Goal: Find contact information: Find contact information

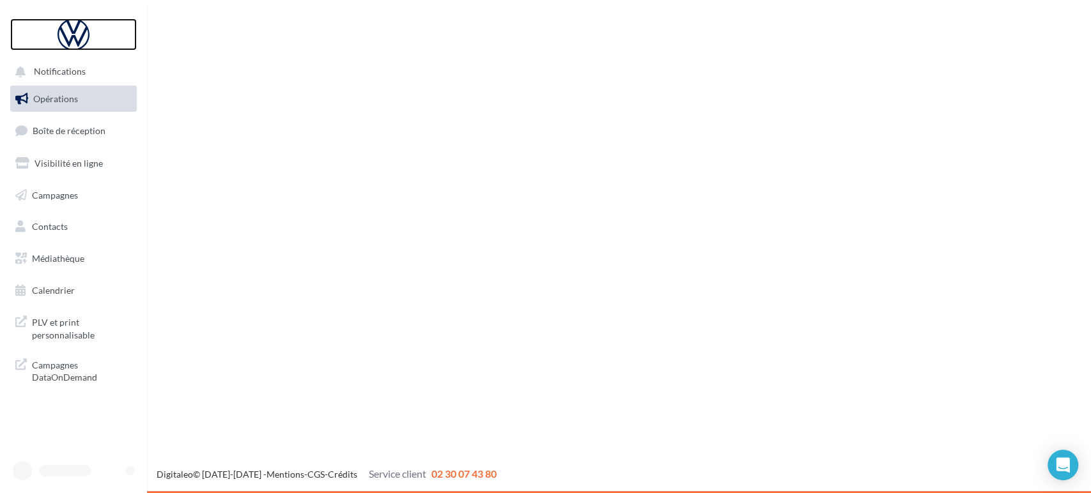
click at [64, 19] on div at bounding box center [73, 35] width 102 height 32
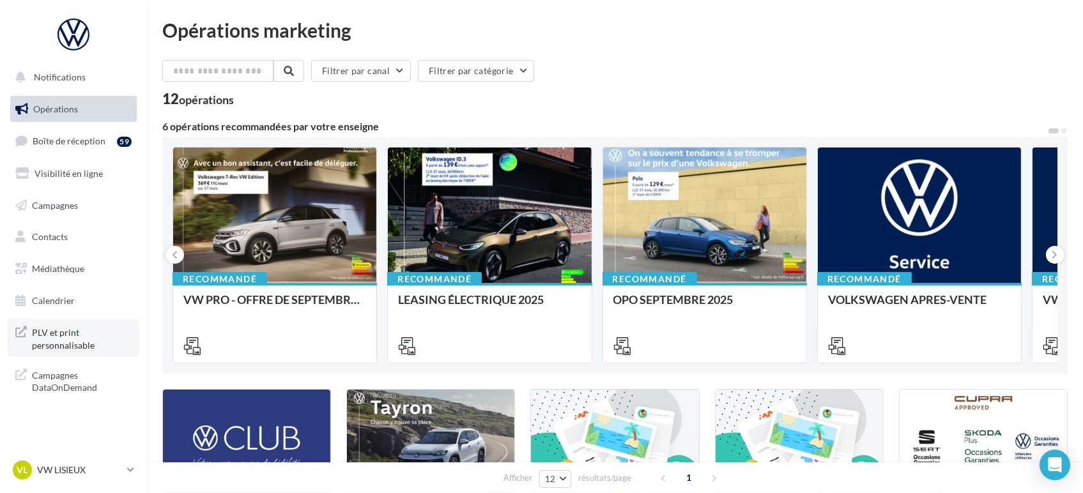
click at [77, 348] on span "PLV et print personnalisable" at bounding box center [82, 337] width 100 height 27
click at [51, 459] on link "VL VW LISIEUX vw-lis-vau" at bounding box center [73, 470] width 127 height 24
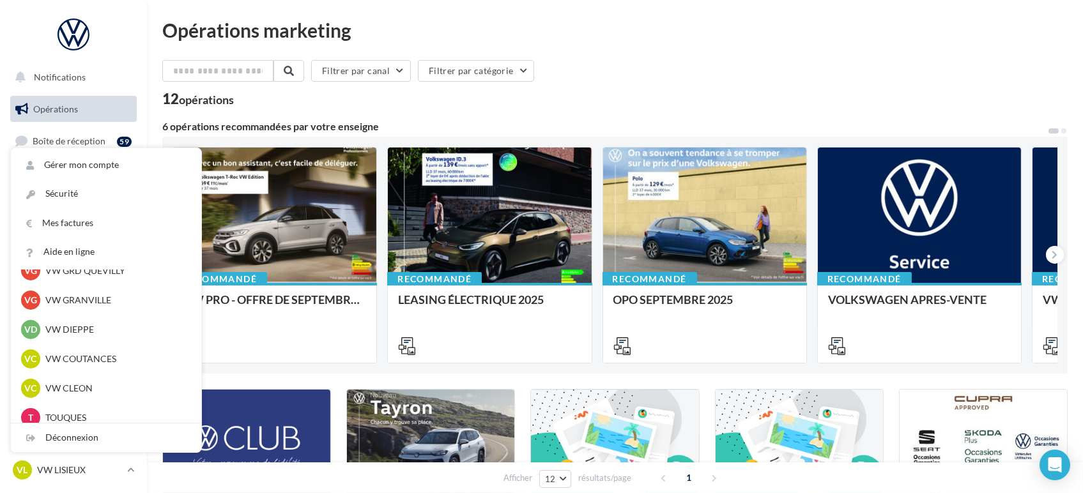
scroll to position [128, 0]
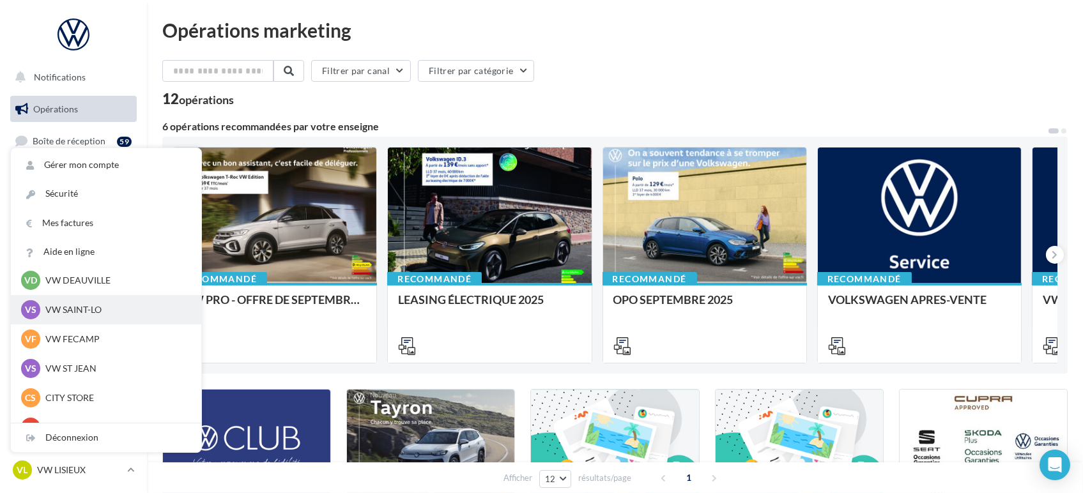
click at [77, 314] on p "VW SAINT-LO" at bounding box center [115, 310] width 141 height 13
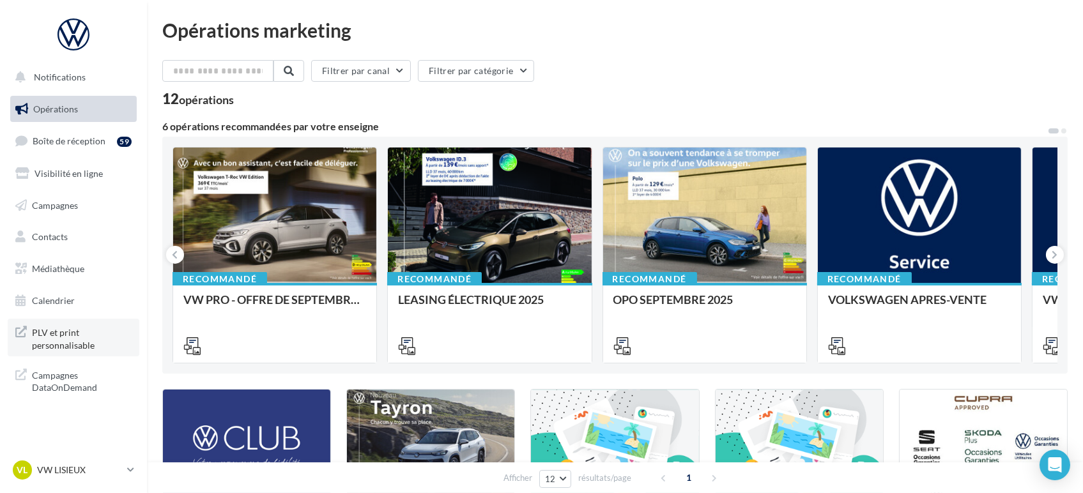
click at [68, 341] on span "PLV et print personnalisable" at bounding box center [82, 337] width 100 height 27
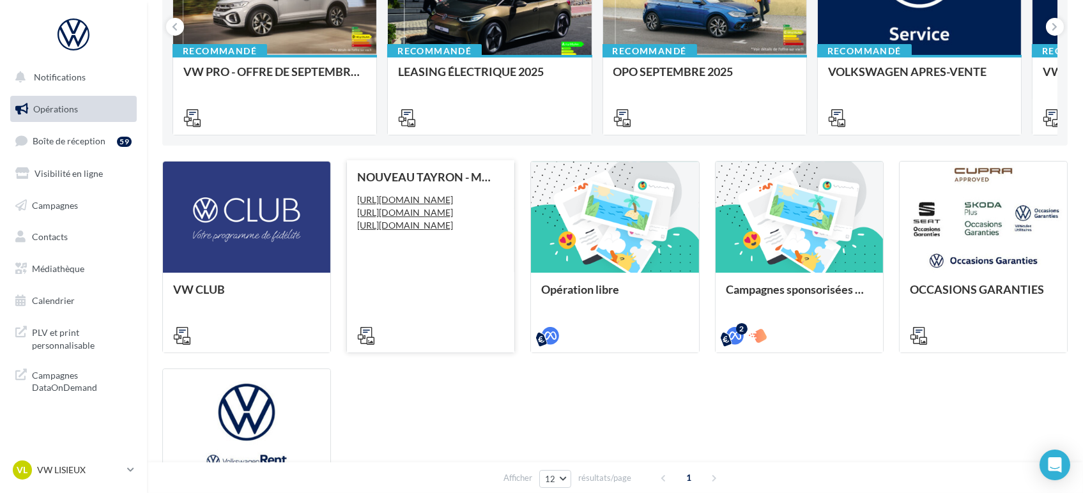
scroll to position [402, 0]
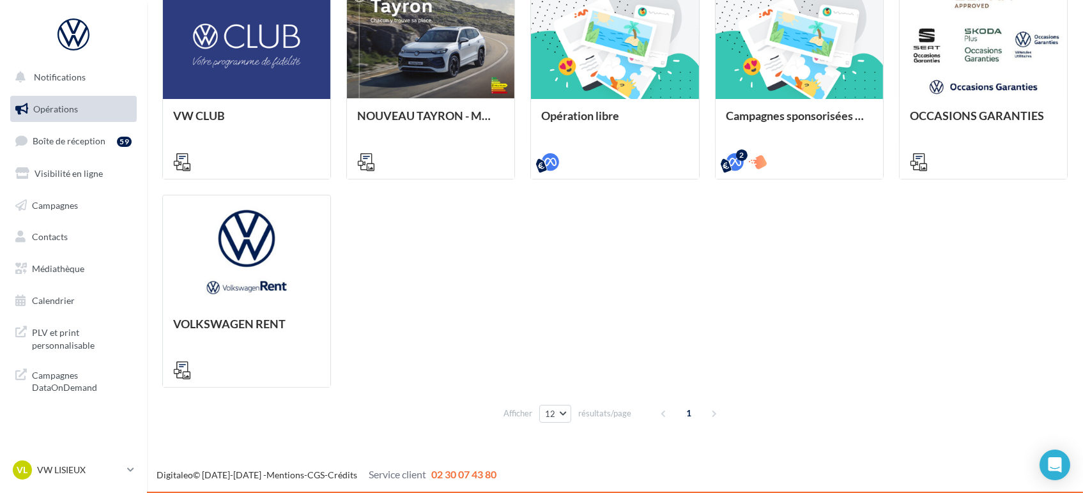
click at [460, 470] on span "02 30 07 43 80" at bounding box center [463, 475] width 65 height 12
click at [1049, 466] on icon "Open Intercom Messenger" at bounding box center [1055, 465] width 15 height 17
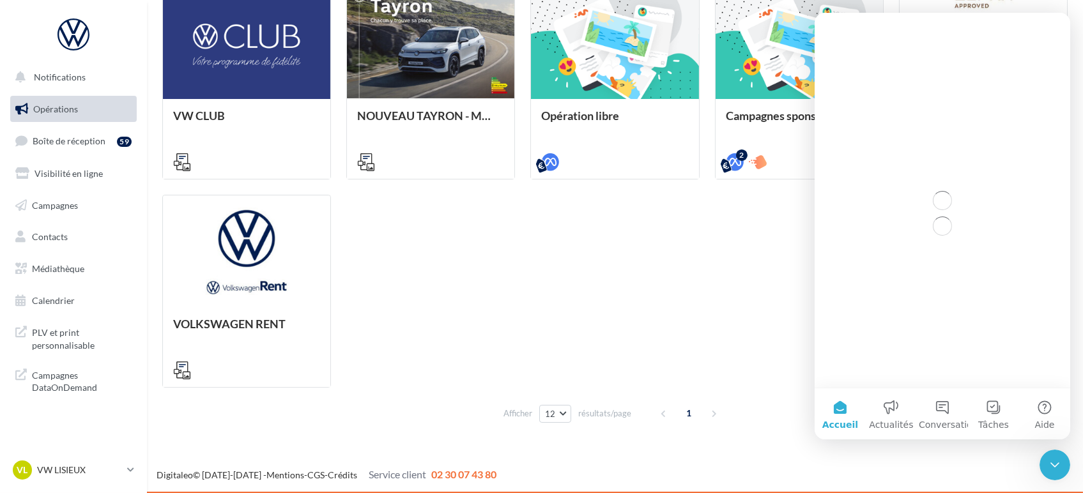
scroll to position [0, 0]
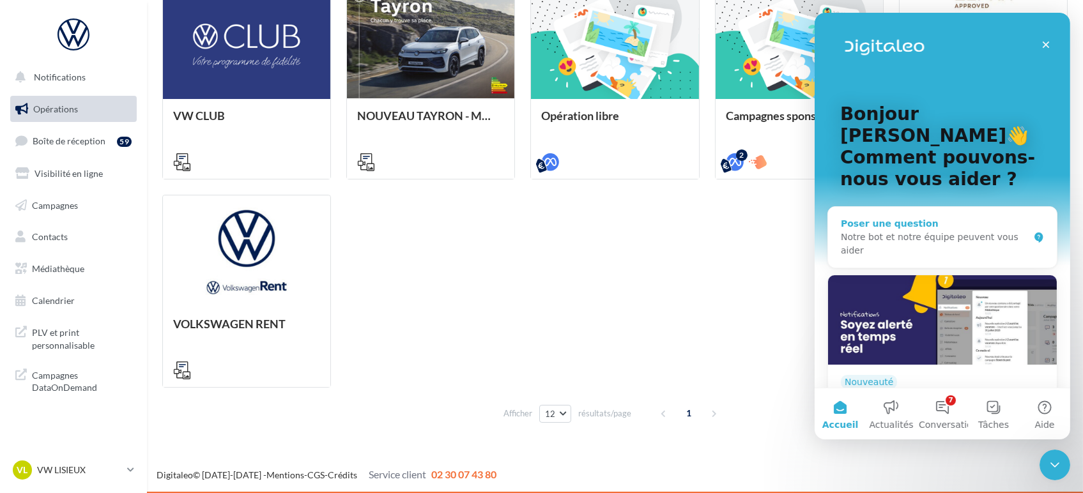
click at [933, 231] on div "Notre bot et notre équipe peuvent vous aider" at bounding box center [934, 244] width 188 height 27
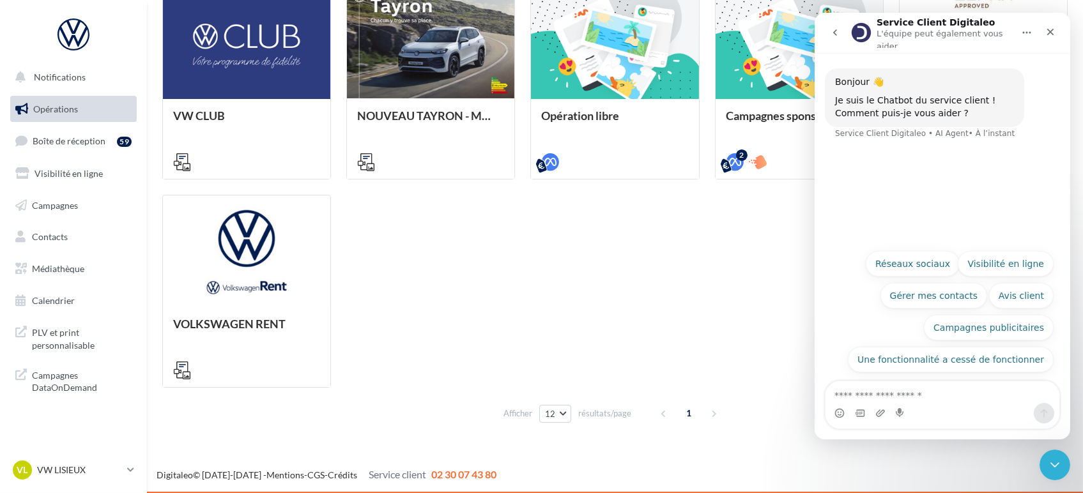
click at [936, 392] on textarea "Posez une question..." at bounding box center [942, 393] width 234 height 22
type textarea "**********"
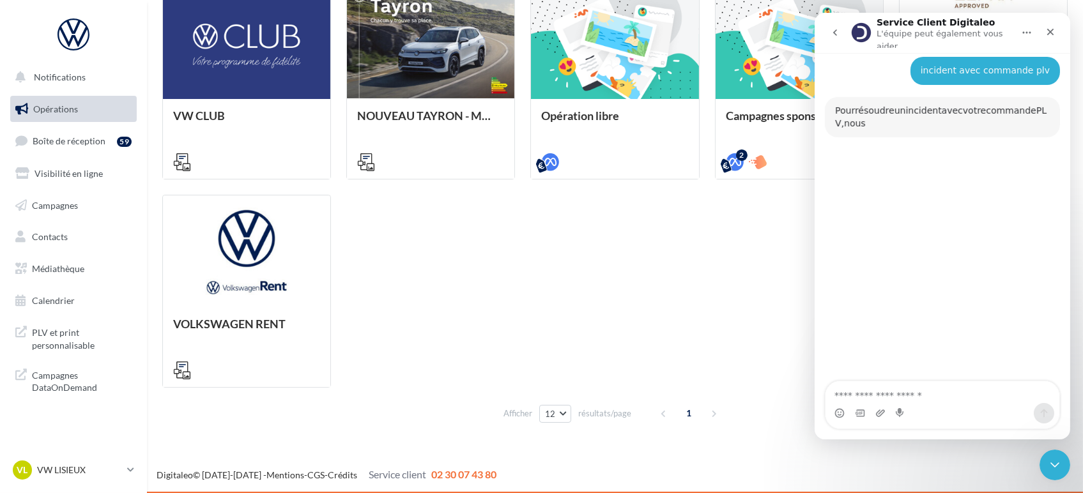
scroll to position [88, 0]
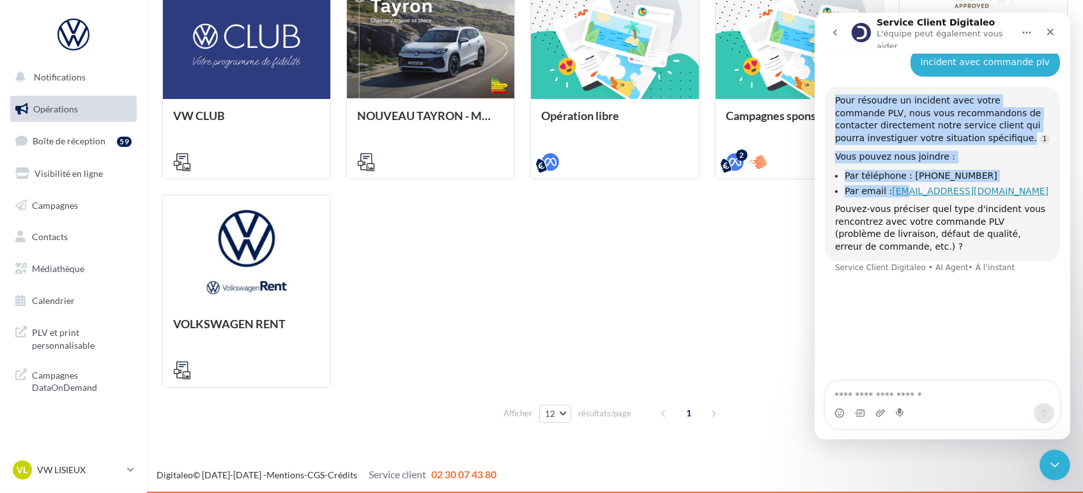
drag, startPoint x: 1011, startPoint y: 182, endPoint x: 897, endPoint y: 189, distance: 113.9
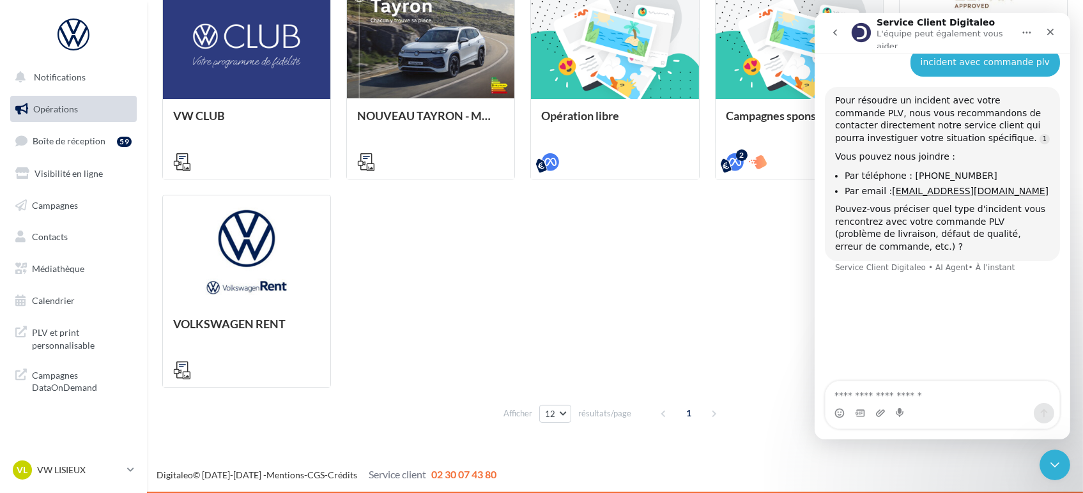
click at [1011, 189] on li "Par email : serviceclient@digitaleo.com" at bounding box center [946, 191] width 205 height 12
drag, startPoint x: 1004, startPoint y: 185, endPoint x: 888, endPoint y: 186, distance: 115.7
click at [888, 186] on li "Par email : serviceclient@digitaleo.com" at bounding box center [946, 191] width 205 height 12
copy link "serviceclient@digitaleo.com"
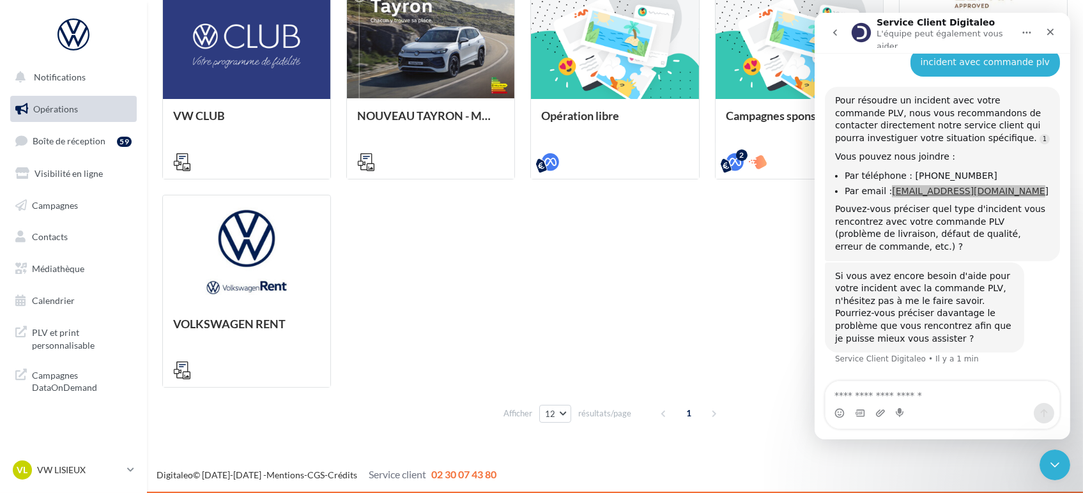
click at [498, 377] on div "VW CLUB NOUVEAU TAYRON - MARS 2025 https://volkswagen.get-it-solutions.com/914-…" at bounding box center [615, 187] width 906 height 401
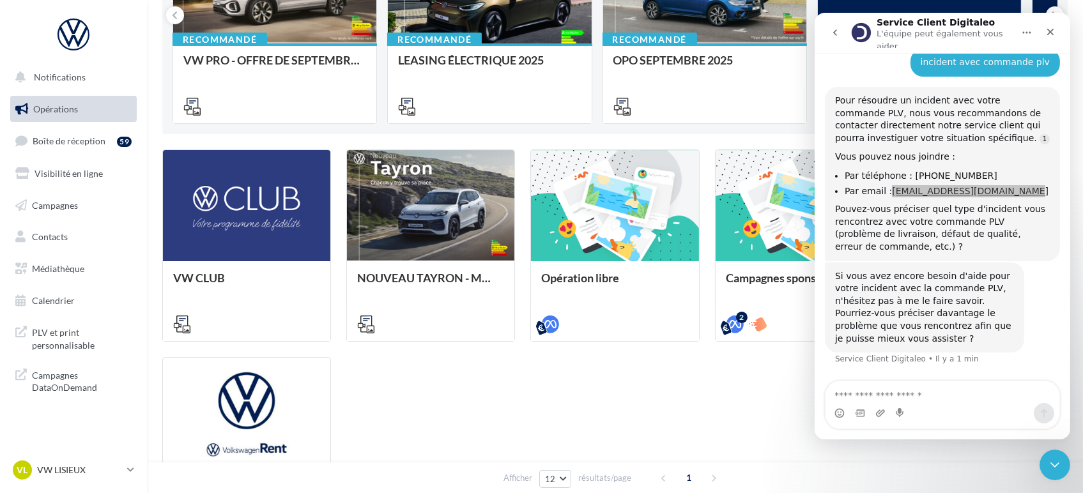
scroll to position [47, 0]
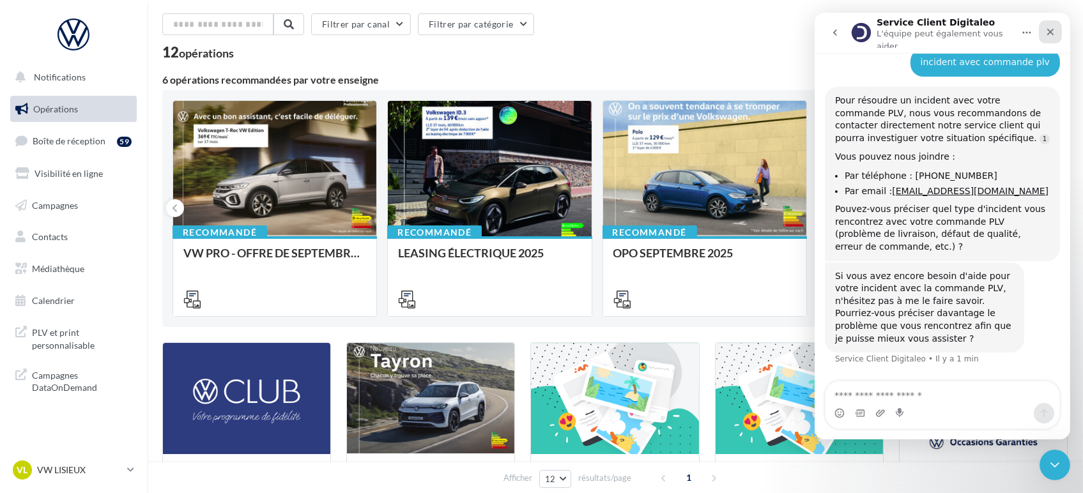
click at [1052, 30] on icon "Fermer" at bounding box center [1050, 32] width 10 height 10
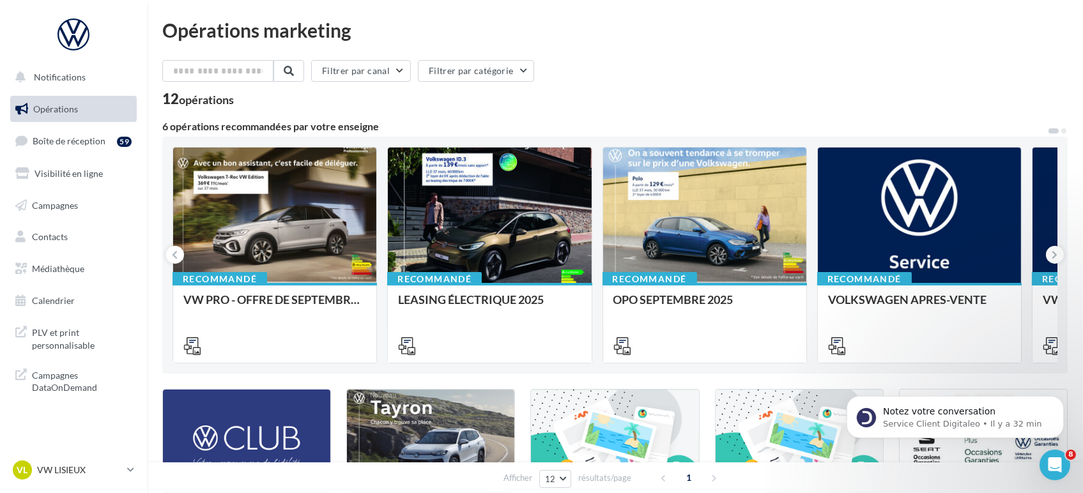
scroll to position [194, 0]
